Goal: Task Accomplishment & Management: Manage account settings

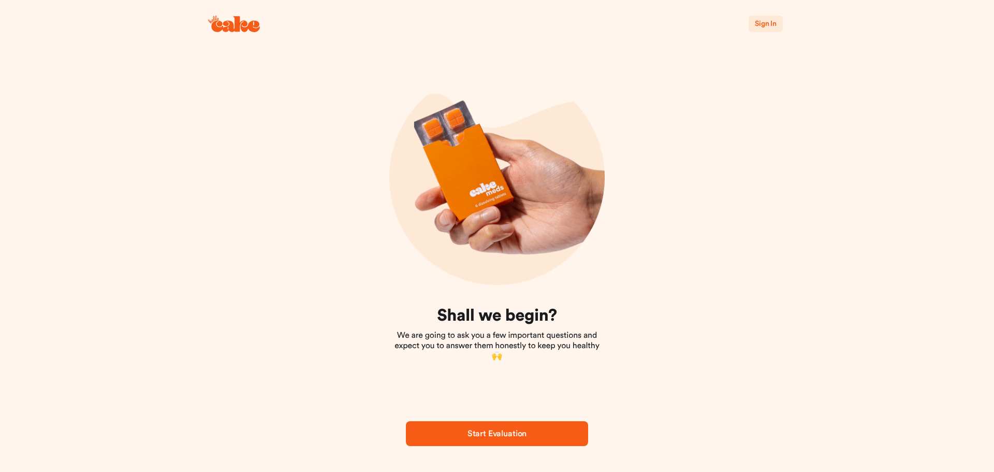
click at [767, 23] on span "Sign In" at bounding box center [766, 23] width 22 height 7
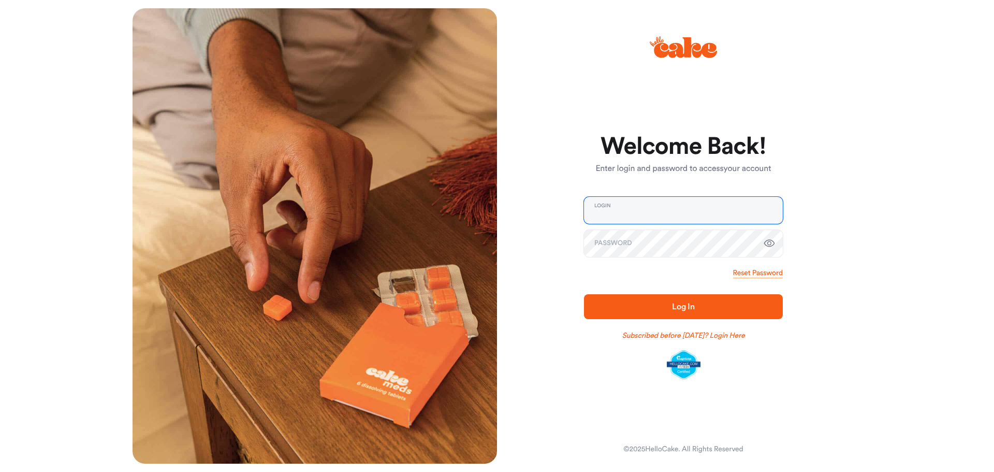
click at [646, 218] on input "email" at bounding box center [683, 210] width 199 height 27
click at [642, 213] on input "email" at bounding box center [683, 210] width 199 height 27
click at [787, 397] on div "Welcome Back! Enter login and password to access your account Login Password Re…" at bounding box center [679, 235] width 365 height 455
click at [668, 212] on input "email" at bounding box center [683, 210] width 199 height 27
type input "**********"
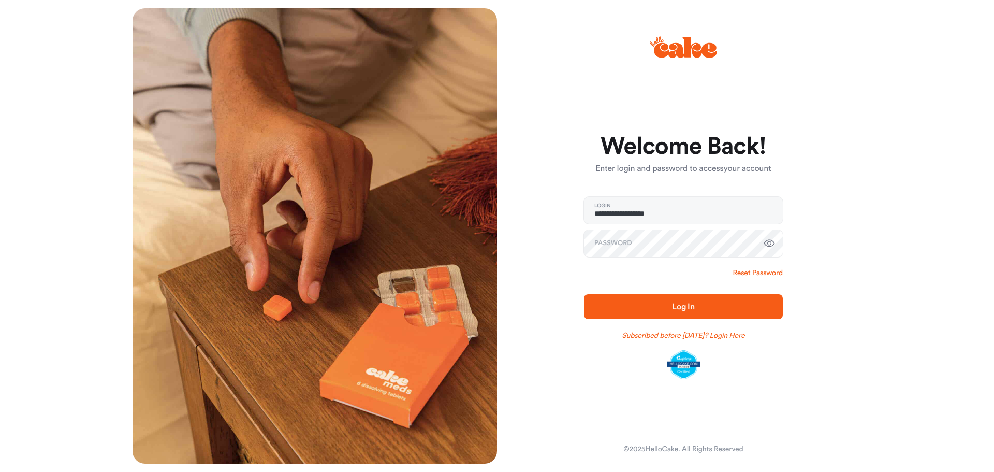
click at [692, 308] on span "Log In" at bounding box center [683, 306] width 23 height 8
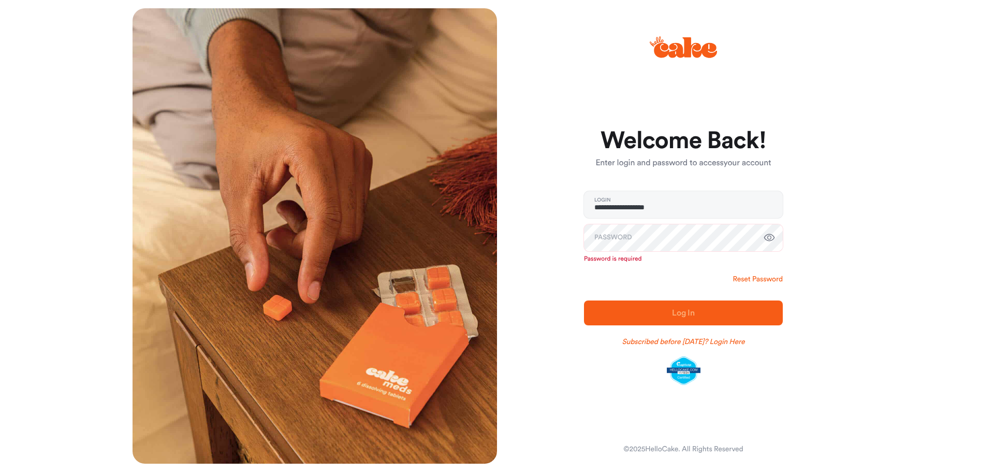
click at [766, 281] on link "Reset Password" at bounding box center [758, 279] width 50 height 10
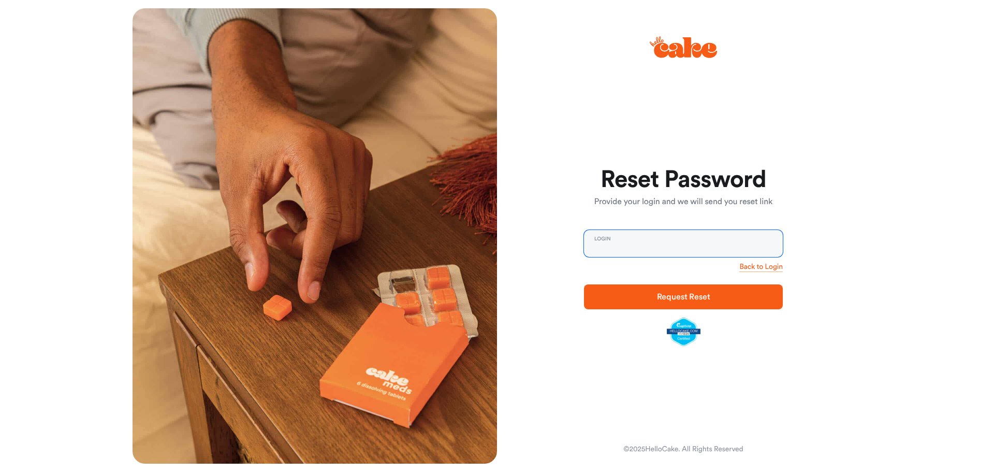
click at [629, 244] on input "email" at bounding box center [683, 243] width 199 height 27
type input "**********"
click at [760, 267] on link "Back to Login" at bounding box center [760, 267] width 43 height 10
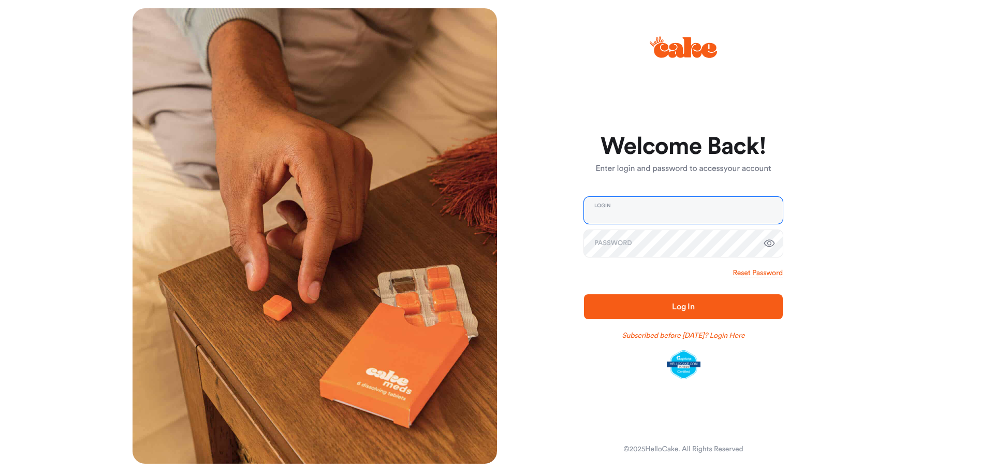
click at [616, 204] on input "email" at bounding box center [683, 210] width 199 height 27
type input "**********"
click at [675, 304] on span "Log In" at bounding box center [683, 306] width 23 height 8
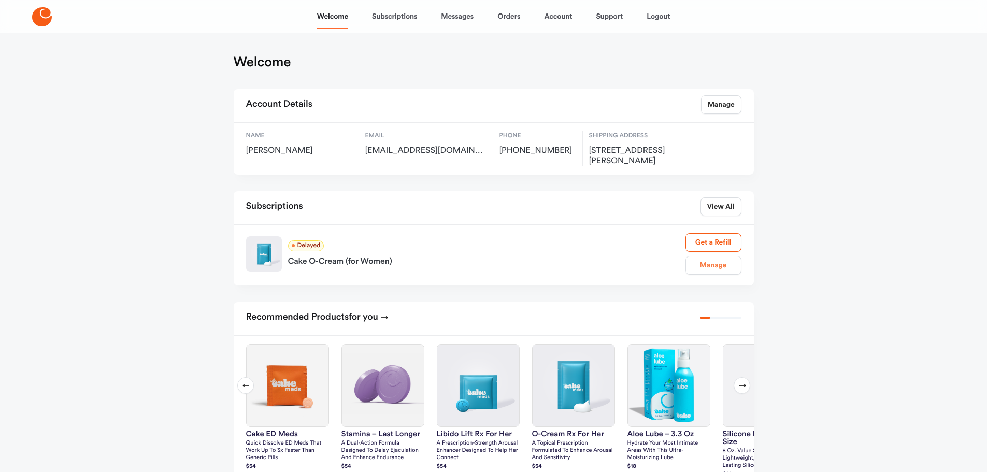
click at [721, 265] on link "Manage" at bounding box center [713, 265] width 56 height 19
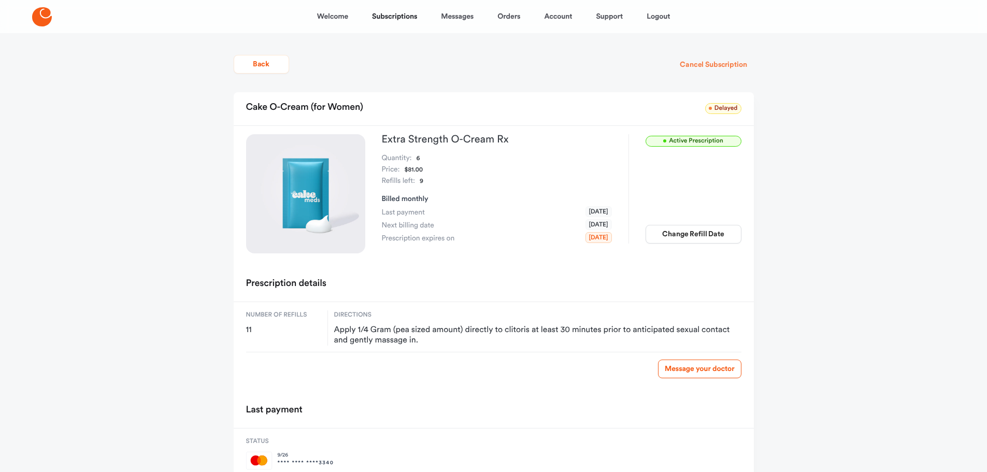
click at [732, 67] on button "Cancel Subscription" at bounding box center [713, 64] width 80 height 19
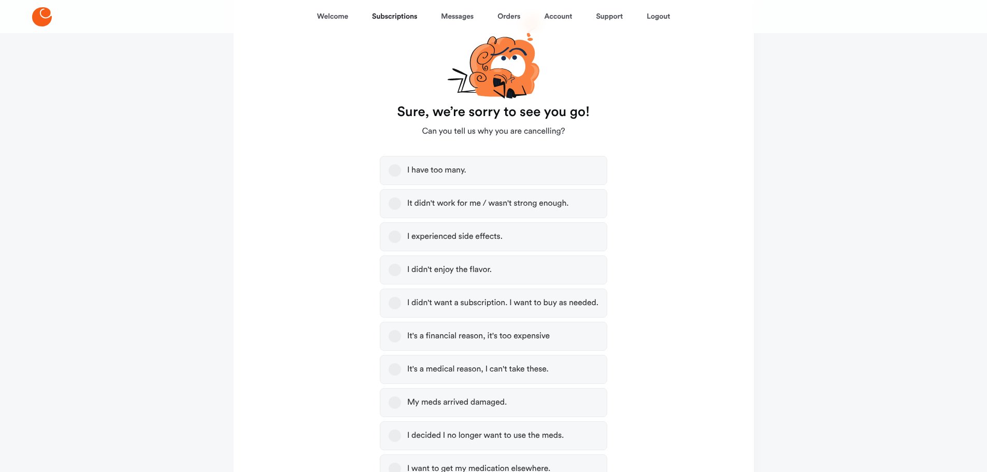
scroll to position [104, 0]
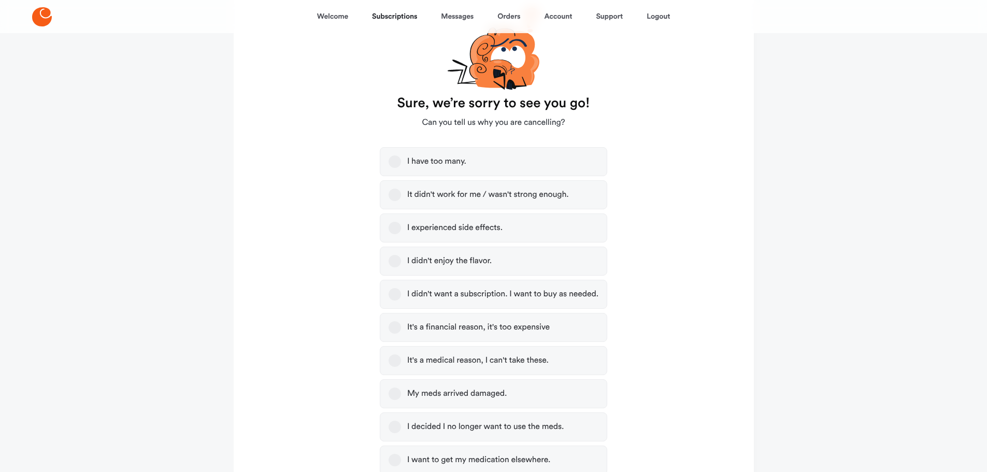
click at [391, 161] on button "I have too many." at bounding box center [394, 161] width 12 height 12
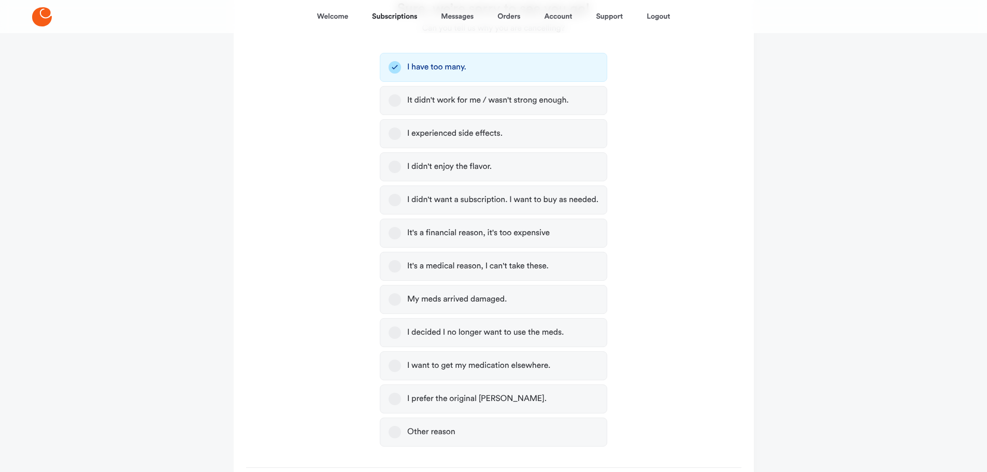
scroll to position [279, 0]
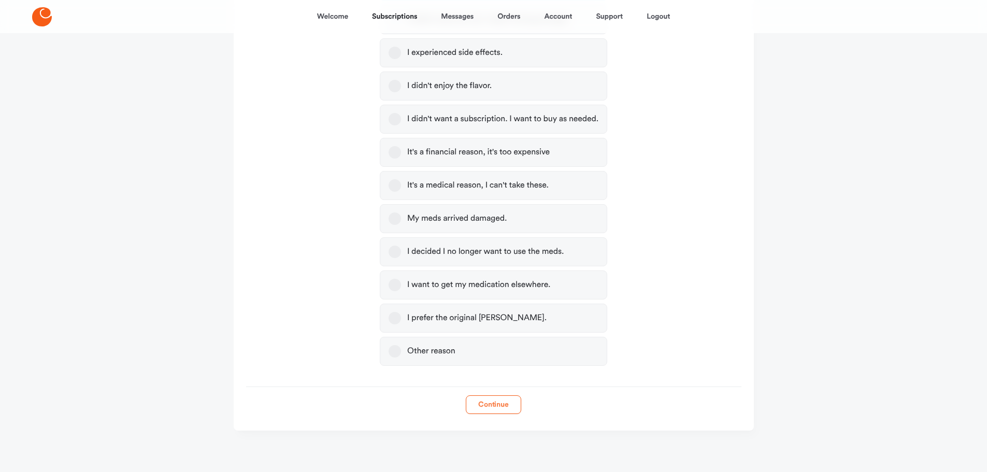
click at [498, 408] on button "Continue" at bounding box center [493, 404] width 55 height 19
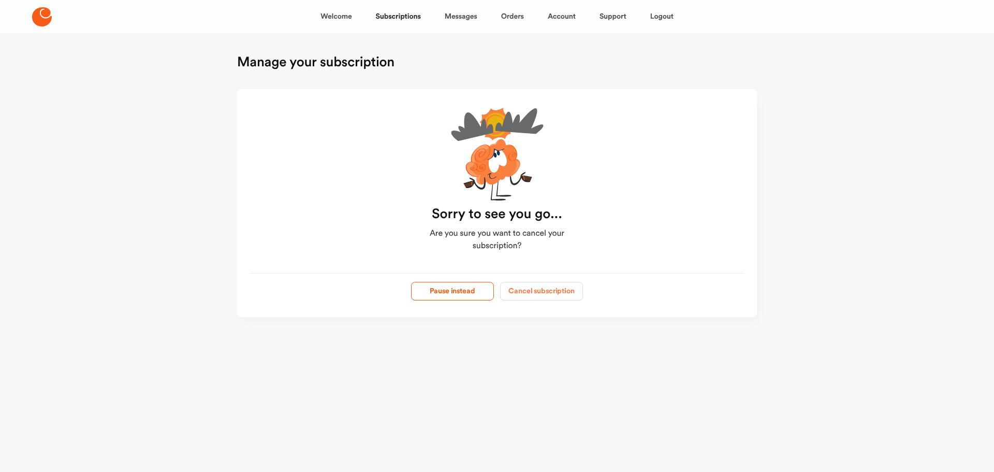
click at [541, 288] on button "Cancel subscription" at bounding box center [541, 291] width 83 height 19
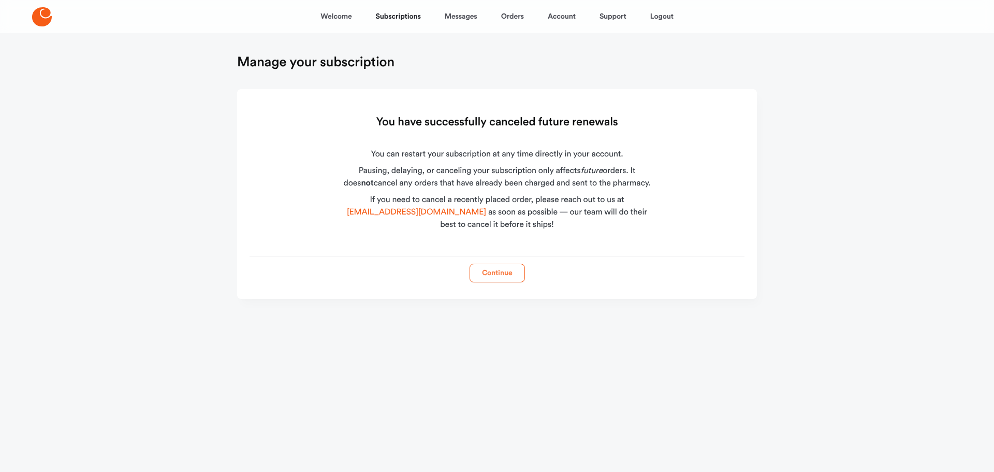
click at [502, 276] on button "Continue" at bounding box center [497, 273] width 55 height 19
